Goal: Task Accomplishment & Management: Manage account settings

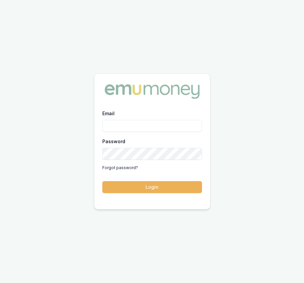
type input "[EMAIL_ADDRESS][DOMAIN_NAME]"
click at [167, 188] on button "Login" at bounding box center [152, 187] width 100 height 12
click at [167, 188] on form "Email [EMAIL_ADDRESS][DOMAIN_NAME] Password Forgot password? Login" at bounding box center [152, 151] width 100 height 84
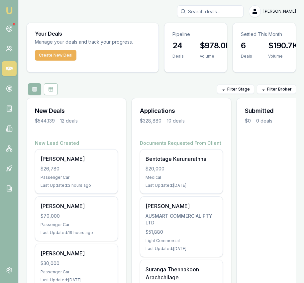
click at [228, 11] on input "Search deals" at bounding box center [210, 11] width 67 height 12
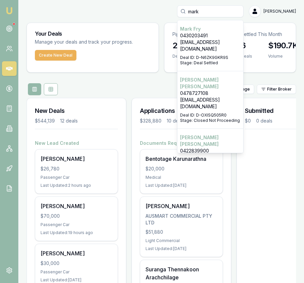
type input "mark"
click at [229, 43] on p "markfry3008@gmail.com" at bounding box center [210, 45] width 61 height 13
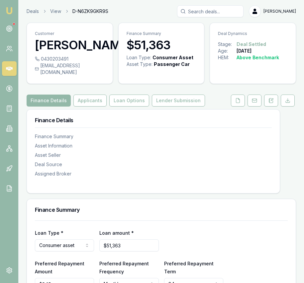
click at [133, 45] on icon at bounding box center [133, 44] width 0 height 5
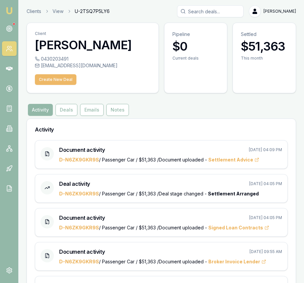
click at [62, 80] on button "Create New Deal" at bounding box center [56, 79] width 42 height 11
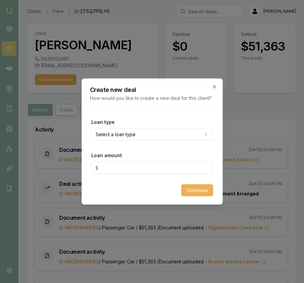
click at [152, 132] on body "Emu Broker Clients View U-2TSQ7P5LY6 Eujin Ooi Toggle Menu Client Mark Fry 0430…" at bounding box center [152, 141] width 304 height 283
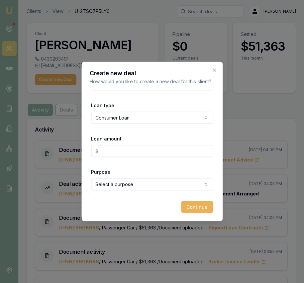
click at [133, 149] on input "Loan amount" at bounding box center [152, 151] width 122 height 12
type input "$30,000.00"
click at [174, 181] on body "Emu Broker Clients View U-2TSQ7P5LY6 Eujin Ooi Toggle Menu Client Mark Fry 0430…" at bounding box center [152, 141] width 304 height 283
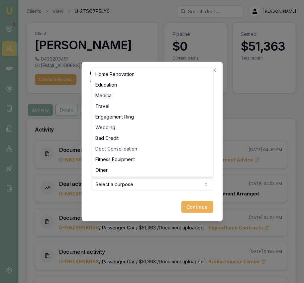
select select "WEDDING"
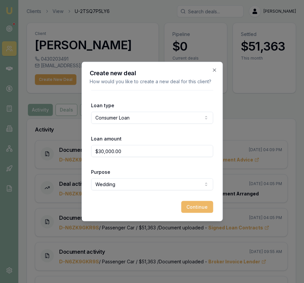
click at [191, 208] on button "Continue" at bounding box center [197, 207] width 32 height 12
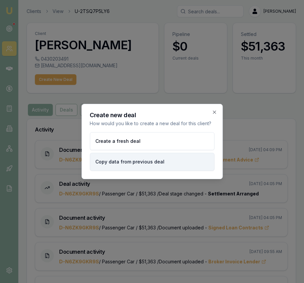
click at [173, 165] on button "Copy data from previous deal" at bounding box center [152, 162] width 125 height 18
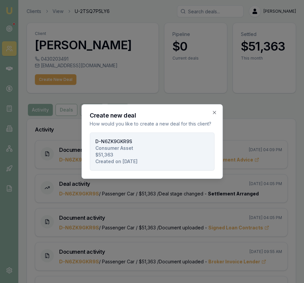
click at [173, 166] on button "D-N6ZK9GKR9S Consumer Asset $51,363 Created on 10/09/2025" at bounding box center [152, 151] width 125 height 38
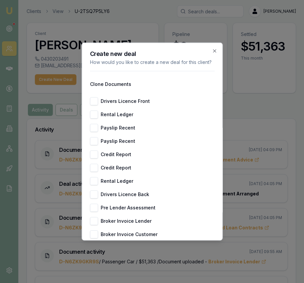
click at [95, 102] on button "Drivers Licence Front" at bounding box center [94, 101] width 8 height 8
checkbox input "true"
click at [95, 115] on button "Rental Ledger" at bounding box center [94, 114] width 8 height 8
checkbox input "true"
click at [95, 127] on button "Payslip Recent" at bounding box center [94, 128] width 8 height 8
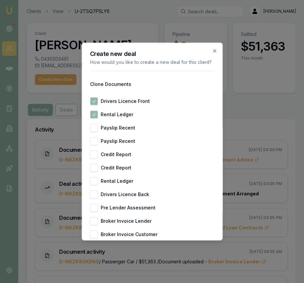
checkbox input "true"
click at [95, 137] on button "Payslip Recent" at bounding box center [94, 141] width 8 height 8
checkbox input "true"
click at [93, 153] on button "Credit Report" at bounding box center [94, 154] width 8 height 8
checkbox input "true"
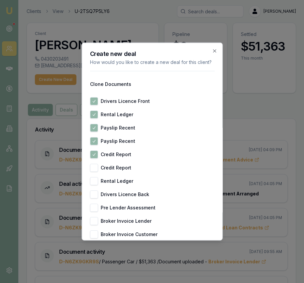
click at [93, 163] on div "Drivers Licence Front Rental Ledger Payslip Recent Payslip Recent Credit Report…" at bounding box center [152, 181] width 125 height 168
click at [95, 167] on button "Credit Report" at bounding box center [94, 168] width 8 height 8
checkbox input "true"
click at [94, 178] on button "Rental Ledger" at bounding box center [94, 181] width 8 height 8
checkbox input "true"
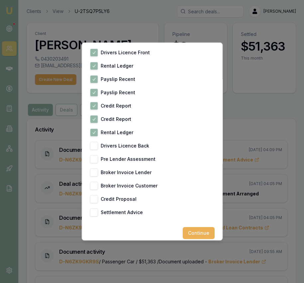
scroll to position [55, 0]
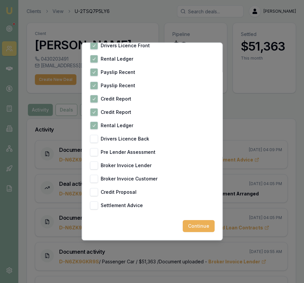
click at [95, 138] on button "Drivers Licence Back" at bounding box center [94, 139] width 8 height 8
checkbox input "true"
click at [193, 228] on button "Continue" at bounding box center [199, 226] width 32 height 12
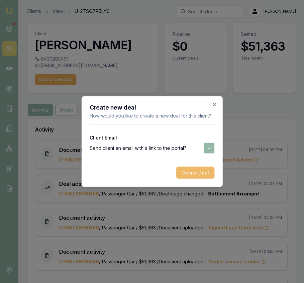
click at [200, 172] on button "Create Deal" at bounding box center [195, 173] width 38 height 12
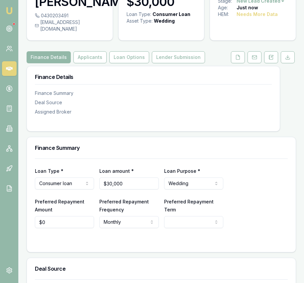
scroll to position [46, 0]
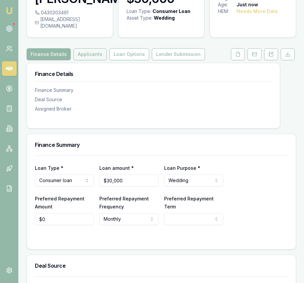
click at [90, 48] on button "Applicants" at bounding box center [90, 54] width 33 height 12
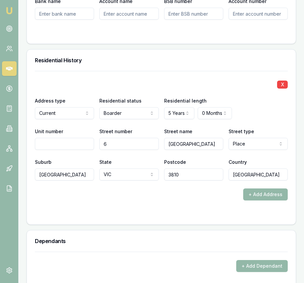
scroll to position [806, 0]
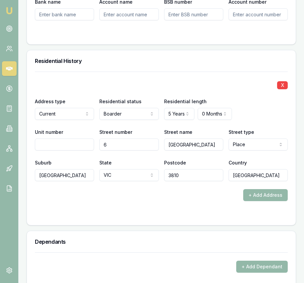
click at [6, 11] on img at bounding box center [9, 11] width 8 height 8
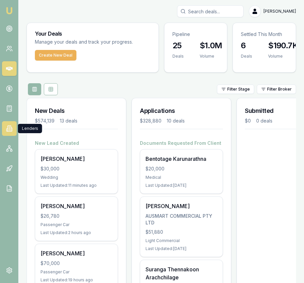
click at [8, 129] on icon at bounding box center [9, 128] width 7 height 7
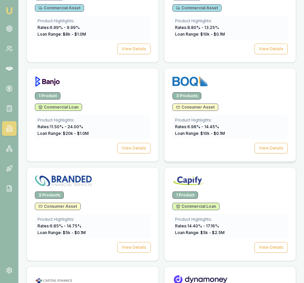
scroll to position [558, 0]
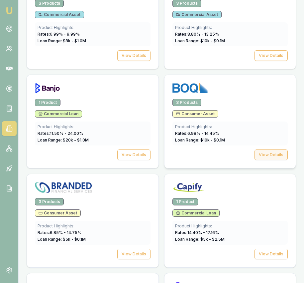
click at [270, 158] on button "View Details" at bounding box center [271, 154] width 33 height 11
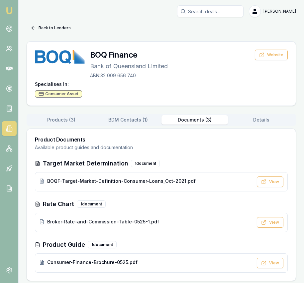
click at [195, 115] on button "Documents ( 3 )" at bounding box center [195, 119] width 67 height 9
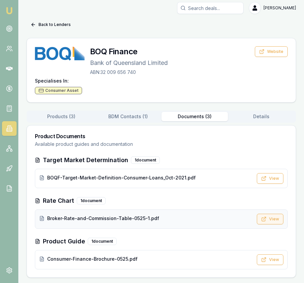
click at [267, 214] on button "View" at bounding box center [270, 219] width 27 height 11
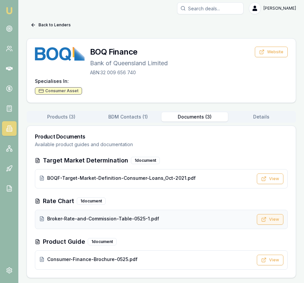
click at [267, 220] on icon at bounding box center [263, 219] width 5 height 5
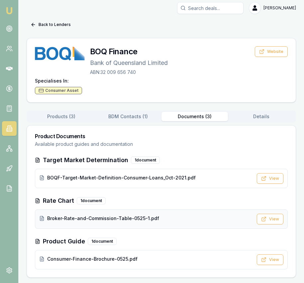
click at [191, 213] on div "Broker-Rate-and-Commission-Table-0525-1.pdf View" at bounding box center [161, 218] width 253 height 19
click at [171, 219] on div "Broker-Rate-and-Commission-Table-0525-1.pdf" at bounding box center [146, 218] width 214 height 7
click at [270, 223] on button "View" at bounding box center [270, 219] width 27 height 11
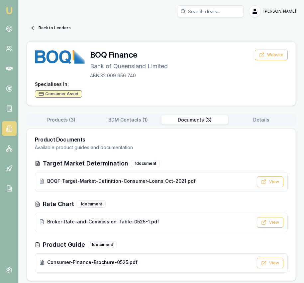
click at [68, 115] on button "Products ( 3 )" at bounding box center [61, 119] width 67 height 9
click at [178, 121] on button "Documents ( 3 )" at bounding box center [195, 119] width 67 height 9
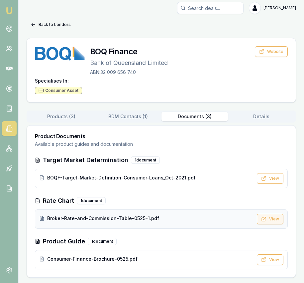
click at [269, 220] on button "View" at bounding box center [270, 219] width 27 height 11
click at [110, 223] on div "Broker-Rate-and-Commission-Table-0525-1.pdf" at bounding box center [146, 219] width 214 height 8
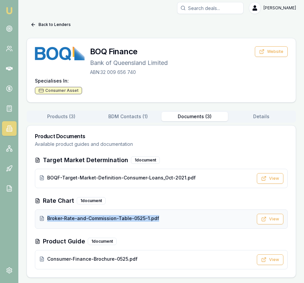
click at [110, 223] on div "Broker-Rate-and-Commission-Table-0525-1.pdf" at bounding box center [146, 219] width 214 height 8
click at [275, 260] on button "View" at bounding box center [270, 259] width 27 height 11
click at [147, 222] on div "Broker-Rate-and-Commission-Table-0525-1.pdf" at bounding box center [146, 219] width 214 height 8
click at [57, 220] on span "Broker-Rate-and-Commission-Table-0525-1.pdf" at bounding box center [103, 218] width 112 height 7
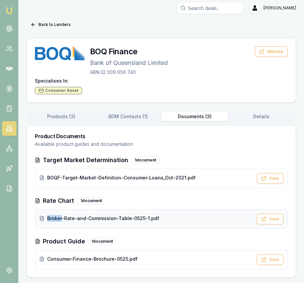
click at [57, 220] on span "Broker-Rate-and-Commission-Table-0525-1.pdf" at bounding box center [103, 218] width 112 height 7
click at [57, 221] on span "Broker-Rate-and-Commission-Table-0525-1.pdf" at bounding box center [103, 218] width 112 height 7
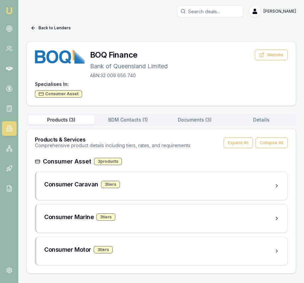
click at [64, 114] on div "Products ( 3 ) BDM Contacts ( 1 ) Documents ( 3 ) Details" at bounding box center [162, 120] width 270 height 12
click at [63, 115] on div "Products ( 3 ) BDM Contacts ( 1 ) Documents ( 3 ) Details" at bounding box center [162, 120] width 270 height 12
click at [64, 122] on button "Products ( 3 )" at bounding box center [61, 119] width 67 height 9
click at [169, 248] on div "Consumer Motor 3 tier s" at bounding box center [159, 249] width 230 height 9
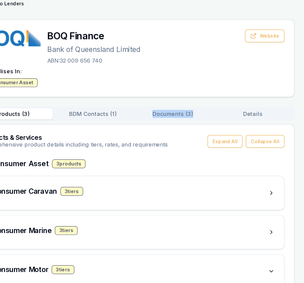
click at [209, 119] on button "Documents ( 3 )" at bounding box center [195, 119] width 67 height 9
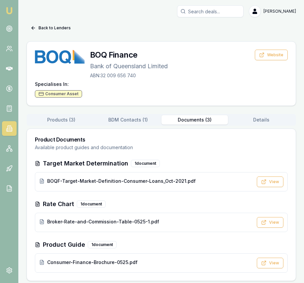
click at [208, 193] on div "Target Market Determination 1 document BOQF-Target-Market-Definition-Consumer-L…" at bounding box center [161, 216] width 253 height 114
click at [268, 225] on button "View" at bounding box center [270, 222] width 27 height 11
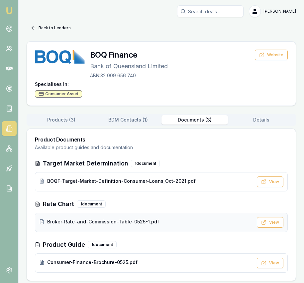
click at [137, 220] on span "Broker-Rate-and-Commission-Table-0525-1.pdf" at bounding box center [103, 221] width 112 height 7
click at [61, 24] on button "Back to Lenders" at bounding box center [51, 28] width 48 height 11
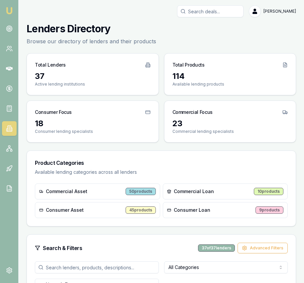
scroll to position [558, 0]
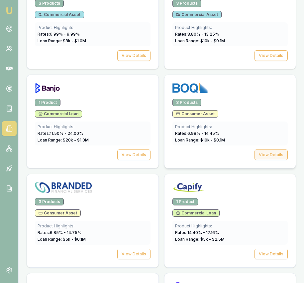
click at [273, 153] on button "View Details" at bounding box center [271, 154] width 33 height 11
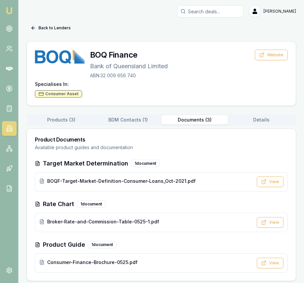
click at [194, 121] on button "Documents ( 3 )" at bounding box center [195, 119] width 67 height 9
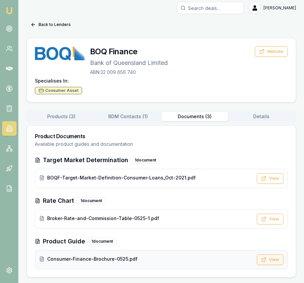
click at [271, 255] on button "View" at bounding box center [270, 259] width 27 height 11
click at [271, 256] on button "View" at bounding box center [270, 259] width 27 height 11
click at [271, 220] on button "View" at bounding box center [270, 219] width 27 height 11
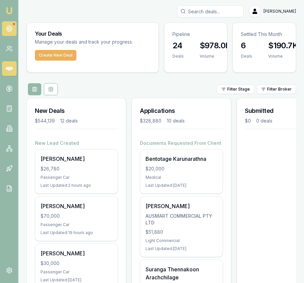
click at [12, 32] on link at bounding box center [9, 28] width 15 height 15
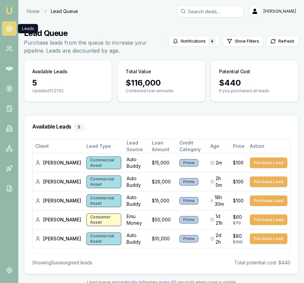
click at [222, 10] on input "Search deals" at bounding box center [210, 11] width 67 height 12
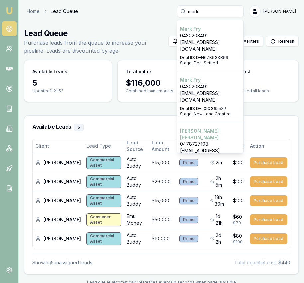
type input "mark"
click at [224, 52] on div "Select deal for Mark Fry" at bounding box center [210, 53] width 61 height 3
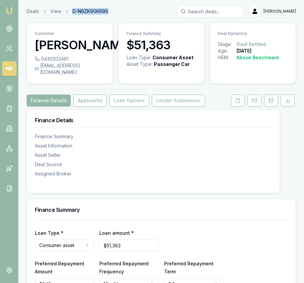
drag, startPoint x: 113, startPoint y: 11, endPoint x: 73, endPoint y: 11, distance: 40.3
click at [73, 11] on div "Deals View D-N6ZK9GKR9S Eujin Ooi" at bounding box center [162, 11] width 270 height 12
click at [91, 96] on button "Applicants" at bounding box center [90, 100] width 33 height 12
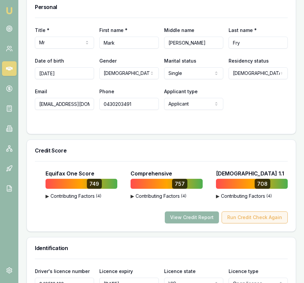
scroll to position [317, 0]
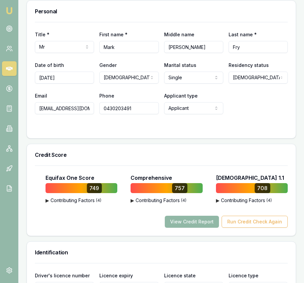
click at [207, 219] on button "View Credit Report" at bounding box center [192, 222] width 54 height 12
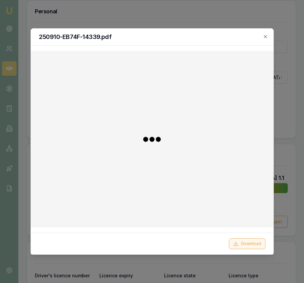
click at [238, 249] on button "Download" at bounding box center [247, 243] width 37 height 11
click at [292, 111] on div at bounding box center [152, 141] width 304 height 283
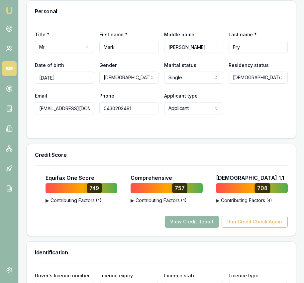
scroll to position [0, 0]
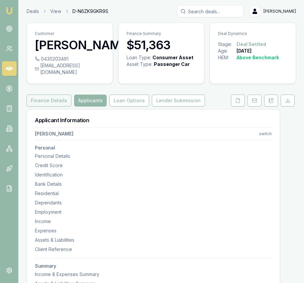
click at [49, 94] on button "Finance Details" at bounding box center [49, 100] width 45 height 12
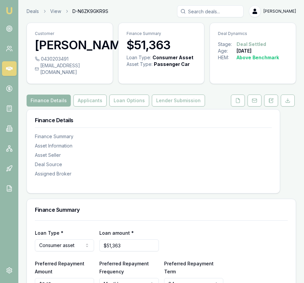
click at [12, 12] on img at bounding box center [9, 11] width 8 height 8
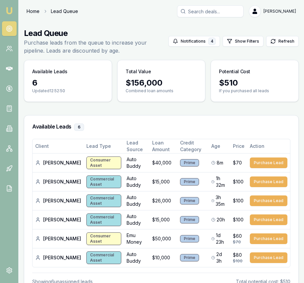
click at [35, 12] on link "Home" at bounding box center [33, 11] width 13 height 7
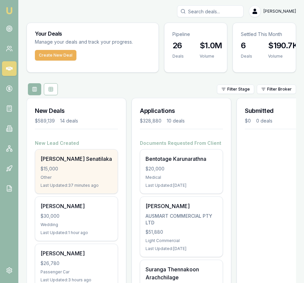
click at [91, 158] on div "Thyaga Senatilaka" at bounding box center [77, 159] width 72 height 8
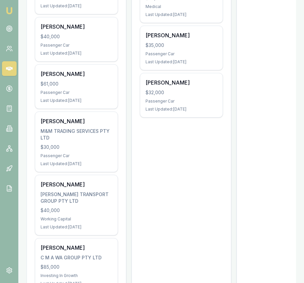
scroll to position [558, 0]
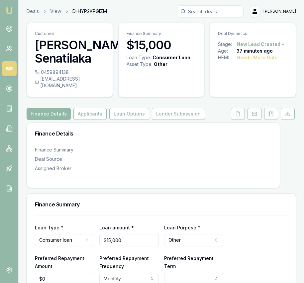
click at [246, 109] on link at bounding box center [238, 114] width 17 height 12
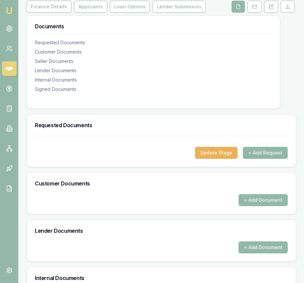
scroll to position [109, 0]
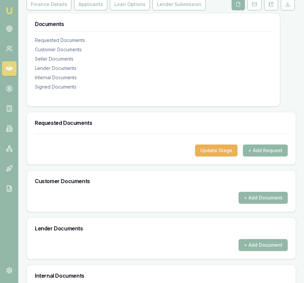
click at [267, 144] on button "+ Add Request" at bounding box center [265, 150] width 45 height 12
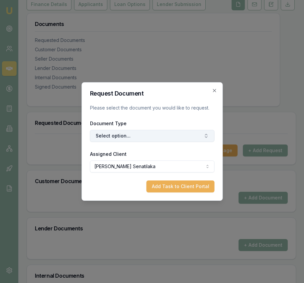
click at [159, 135] on button "Select option..." at bounding box center [152, 136] width 125 height 12
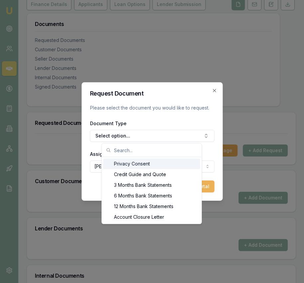
click at [152, 165] on div "Privacy Consent" at bounding box center [151, 163] width 97 height 11
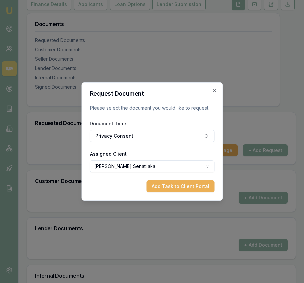
click at [191, 198] on div "Request Document Please select the document you would like to request. Document…" at bounding box center [152, 141] width 141 height 118
click at [190, 190] on button "Add Task to Client Portal" at bounding box center [180, 186] width 68 height 12
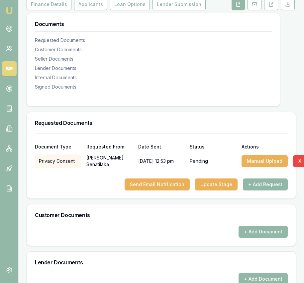
click at [268, 178] on button "+ Add Request" at bounding box center [265, 184] width 45 height 12
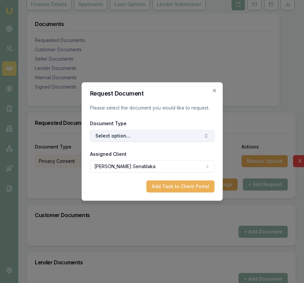
click at [158, 142] on form "Request Document Please select the document you would like to request. Document…" at bounding box center [152, 141] width 125 height 102
click at [157, 137] on button "Select option..." at bounding box center [152, 136] width 125 height 12
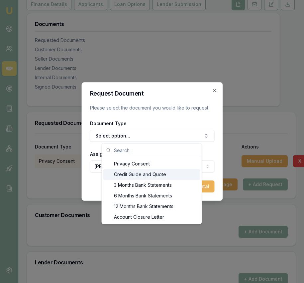
click at [148, 172] on div "Credit Guide and Quote" at bounding box center [151, 174] width 97 height 11
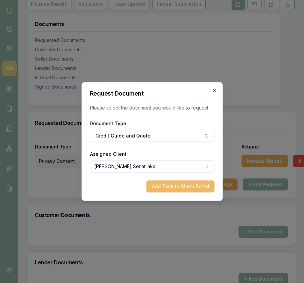
click at [189, 192] on button "Add Task to Client Portal" at bounding box center [180, 186] width 68 height 12
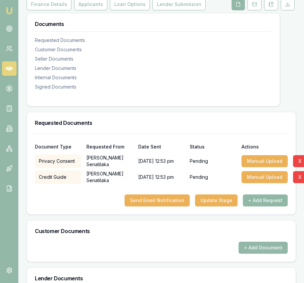
click at [257, 194] on button "+ Add Request" at bounding box center [265, 200] width 45 height 12
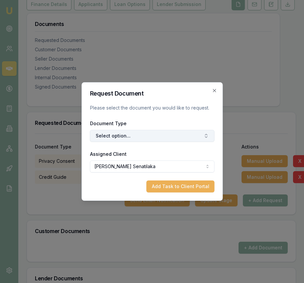
click at [157, 139] on button "Select option..." at bounding box center [152, 136] width 125 height 12
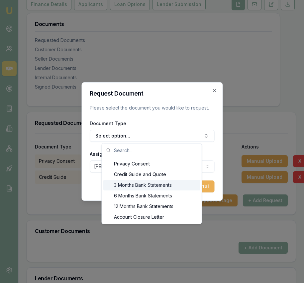
click at [152, 184] on div "3 Months Bank Statements" at bounding box center [151, 185] width 97 height 11
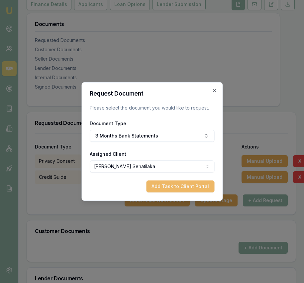
click at [185, 186] on button "Add Task to Client Portal" at bounding box center [180, 186] width 68 height 12
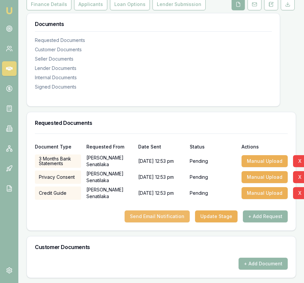
click at [161, 214] on button "Send Email Notification" at bounding box center [157, 216] width 65 height 12
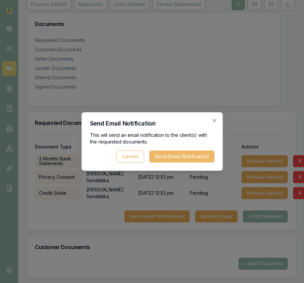
click at [171, 155] on button "Send Email Notification" at bounding box center [181, 156] width 65 height 12
